Goal: Complete application form: Complete application form

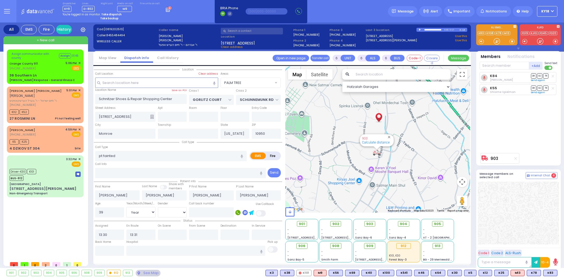
select select "PALM TREE"
select select "Year"
select select "[DEMOGRAPHIC_DATA]"
click at [48, 191] on div "Non-Emergency Transport" at bounding box center [29, 193] width 38 height 4
select select
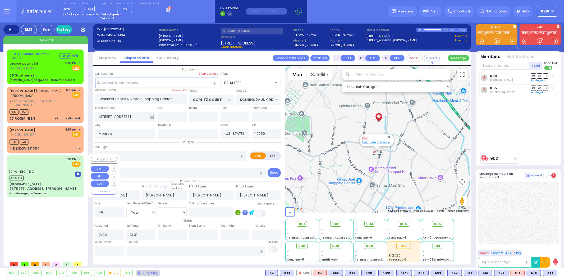
type input "Non-Emergency Transport"
radio input "true"
type input "to Fountain View Living [GEOGRAPHIC_DATA]"
type input "[PERSON_NAME]"
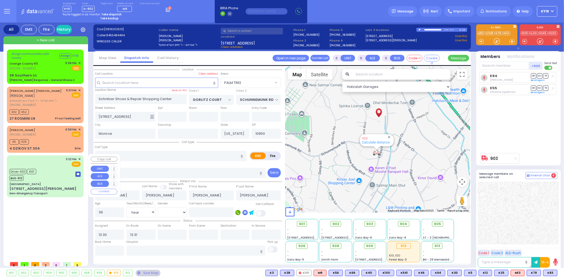
type input "71"
select select "Year"
select select "[DEMOGRAPHIC_DATA]"
type input "15:32"
type input "15:34"
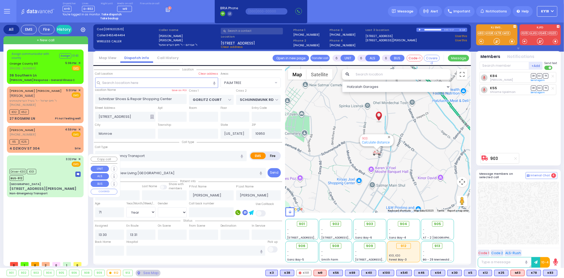
type input "15:46"
type input "16:28"
type input "17:01"
type input "Residence [STREET_ADDRESS]"
select select "Hatzalah Garages"
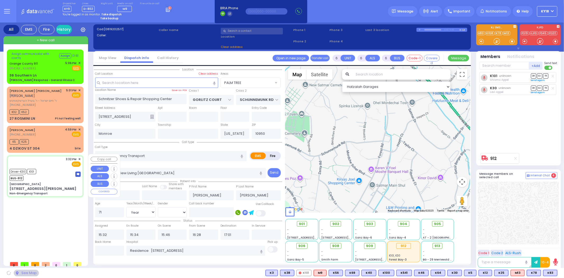
type input "[GEOGRAPHIC_DATA]"
type input "COUNTRY [PERSON_NAME] DR"
type input "[STREET_ADDRESS][PERSON_NAME]"
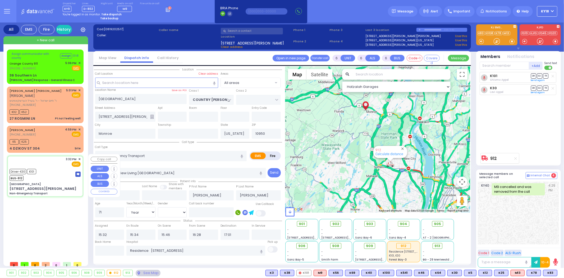
click at [64, 180] on div "3:32 PM ✕ EMS Driver-K30" at bounding box center [45, 176] width 75 height 40
select select
radio input "true"
select select "Year"
select select "[DEMOGRAPHIC_DATA]"
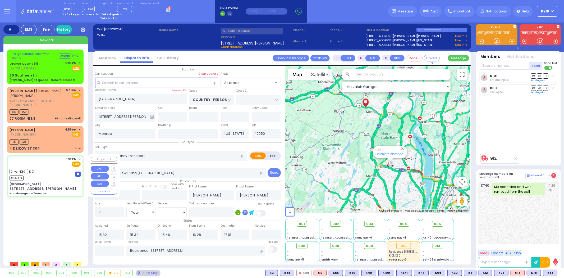
select select "Hatzalah Garages"
click at [59, 146] on div "4 DZIKOV ST 304 bite" at bounding box center [45, 148] width 71 height 5
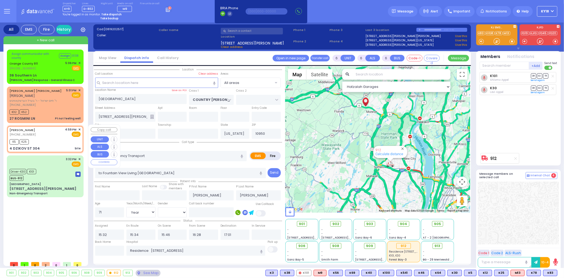
type input "2"
type input "1"
select select
type input "bite"
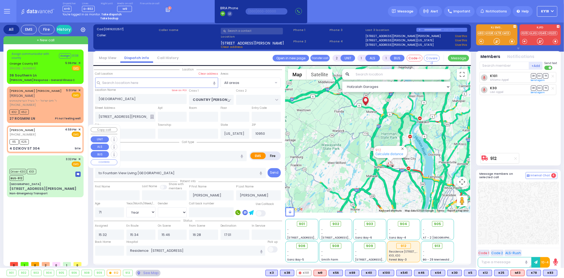
radio input "true"
type input "MORDCHE"
type input "[PERSON_NAME]"
type input "2"
select select
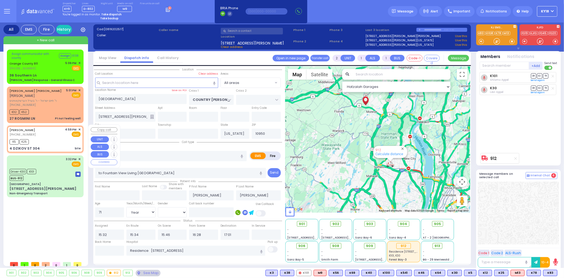
select select
type input "16:59"
type input "17:00"
select select "Hatzalah Garages"
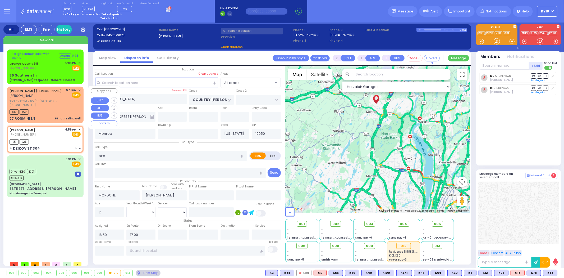
click at [51, 112] on div "K32 K52" at bounding box center [45, 111] width 71 height 7
type input "4 DZIKOV ST"
type input "304"
type input "[PERSON_NAME]"
type input "1"
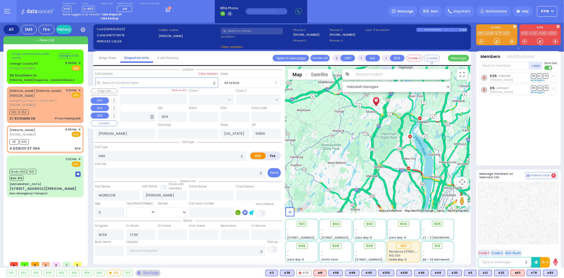
type input "0"
select select
type input "Pt not feeling well"
radio input "true"
type input "[PERSON_NAME]"
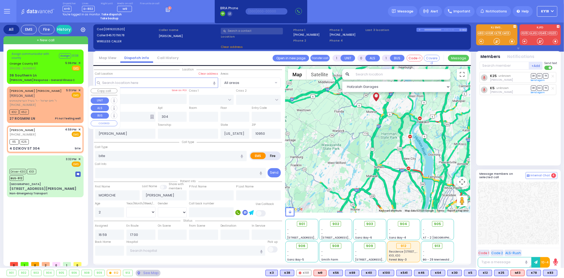
type input "WIEDER"
type input "24"
select select "Year"
select select "[DEMOGRAPHIC_DATA]"
type input "17:01"
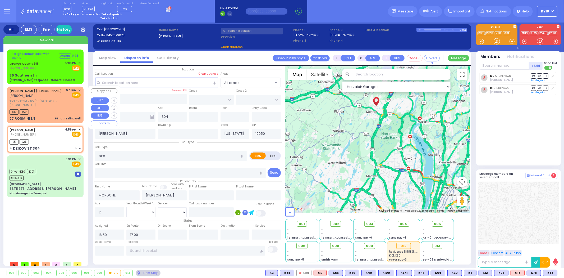
type input "17:02"
select select "Hatzalah Garages"
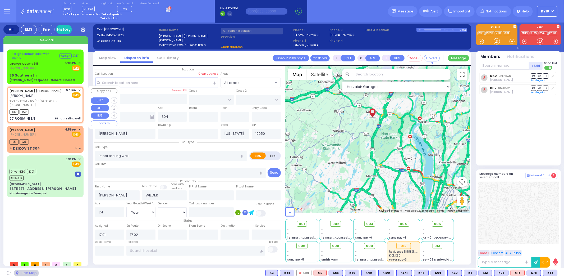
type input "[PERSON_NAME]"
type input "27 ROSMINI LN"
type input "Monroe"
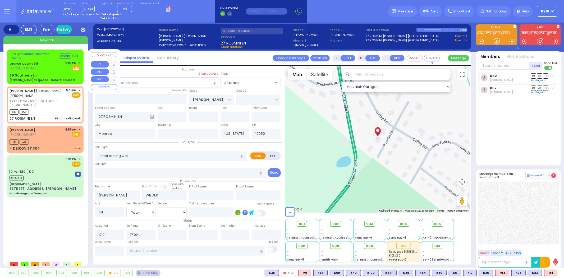
click at [47, 79] on div "[PERSON_NAME] Response - General Illness C" at bounding box center [42, 80] width 65 height 4
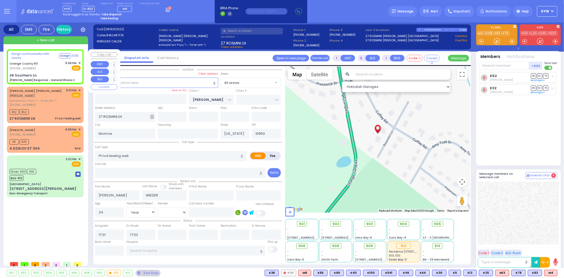
type input "6"
select select
type input "[PERSON_NAME] Response - General Illness C"
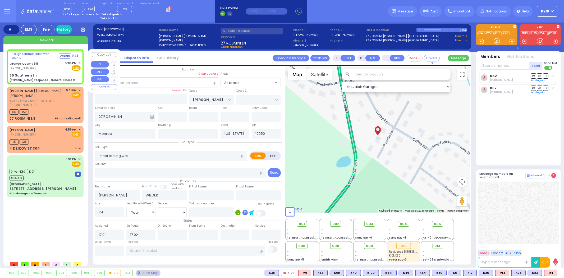
radio input "true"
type input "Nature: : Charlie Response - General Illness C Address: : [STREET_ADDRESS]: : […"
select select
select select "Hatzalah Garages"
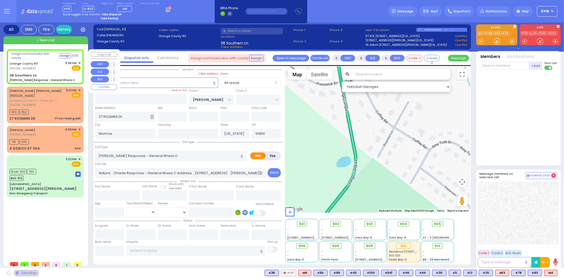
type input "36 Southern Ln"
type input "10990"
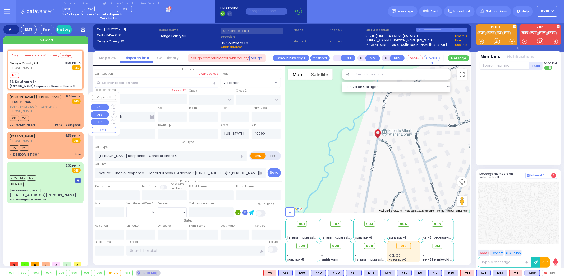
select select
radio input "true"
select select
type input "17:10"
select select "Hatzalah Garages"
